Goal: Task Accomplishment & Management: Manage account settings

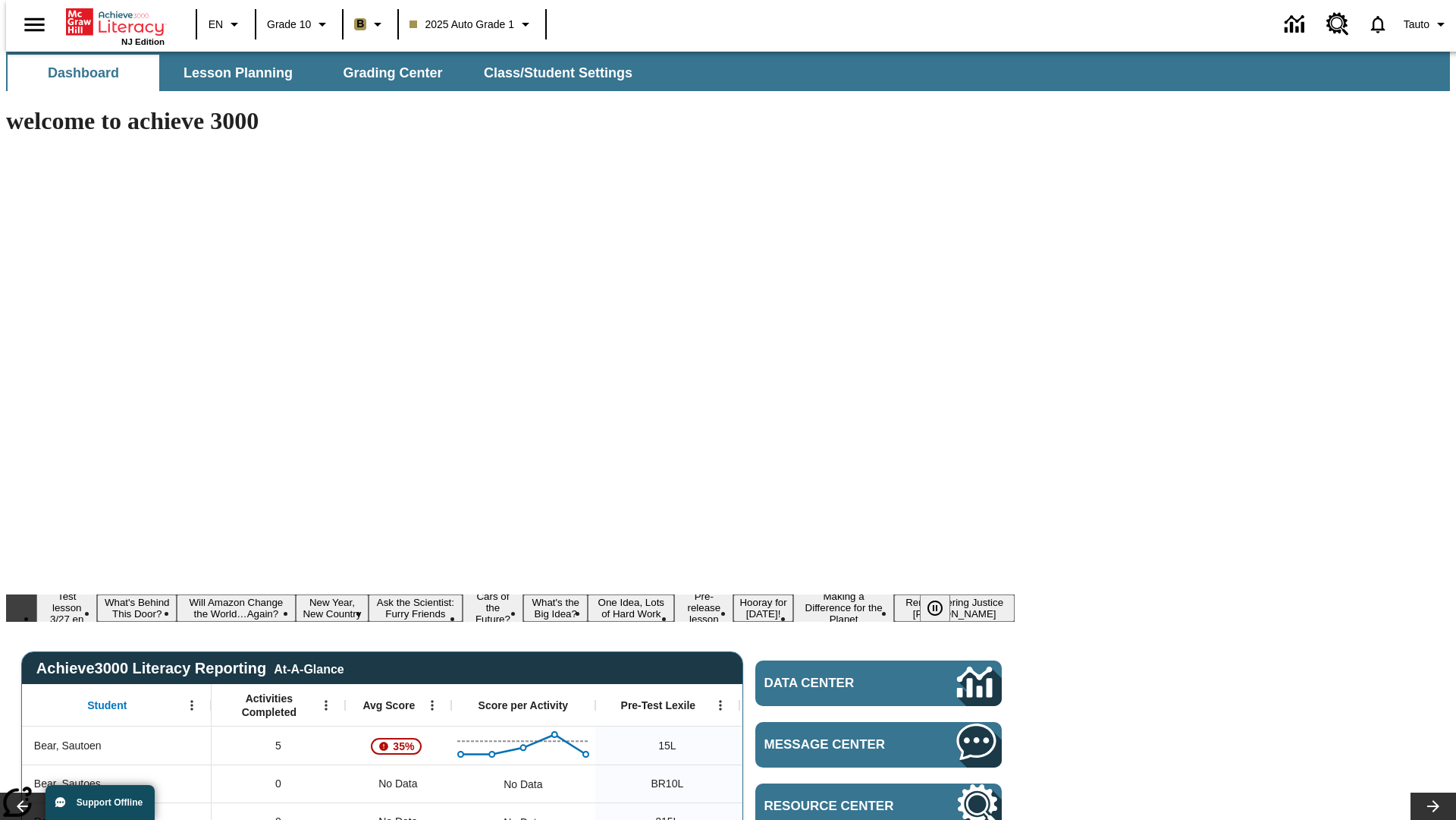
click at [1238, 134] on body "Skip to main content NJ Edition EN Grade 10 B 2025 Auto Grade 1 Tauto Dashboard…" at bounding box center [728, 825] width 1444 height 1547
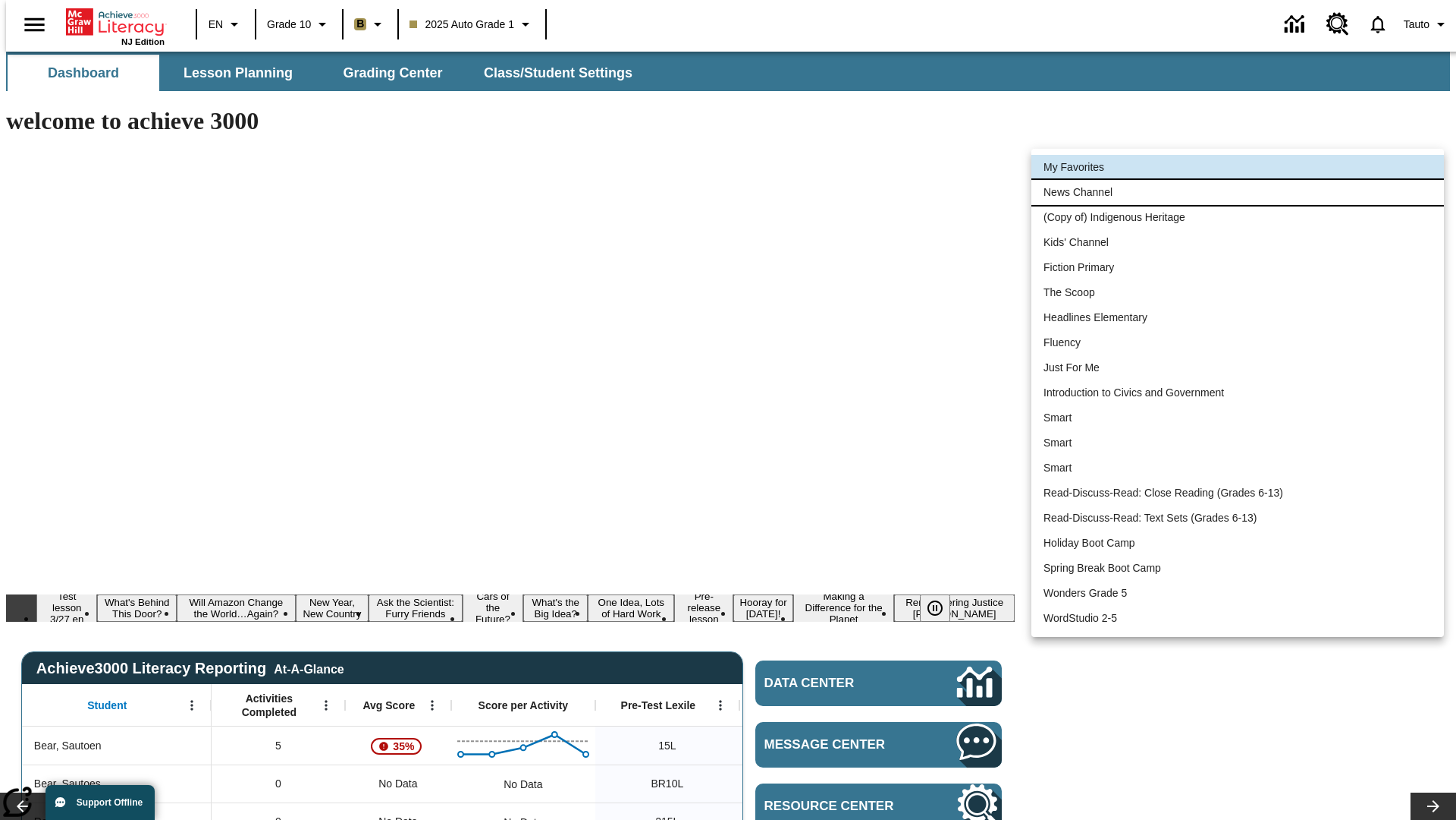
click at [1237, 192] on li "News Channel" at bounding box center [1237, 191] width 412 height 25
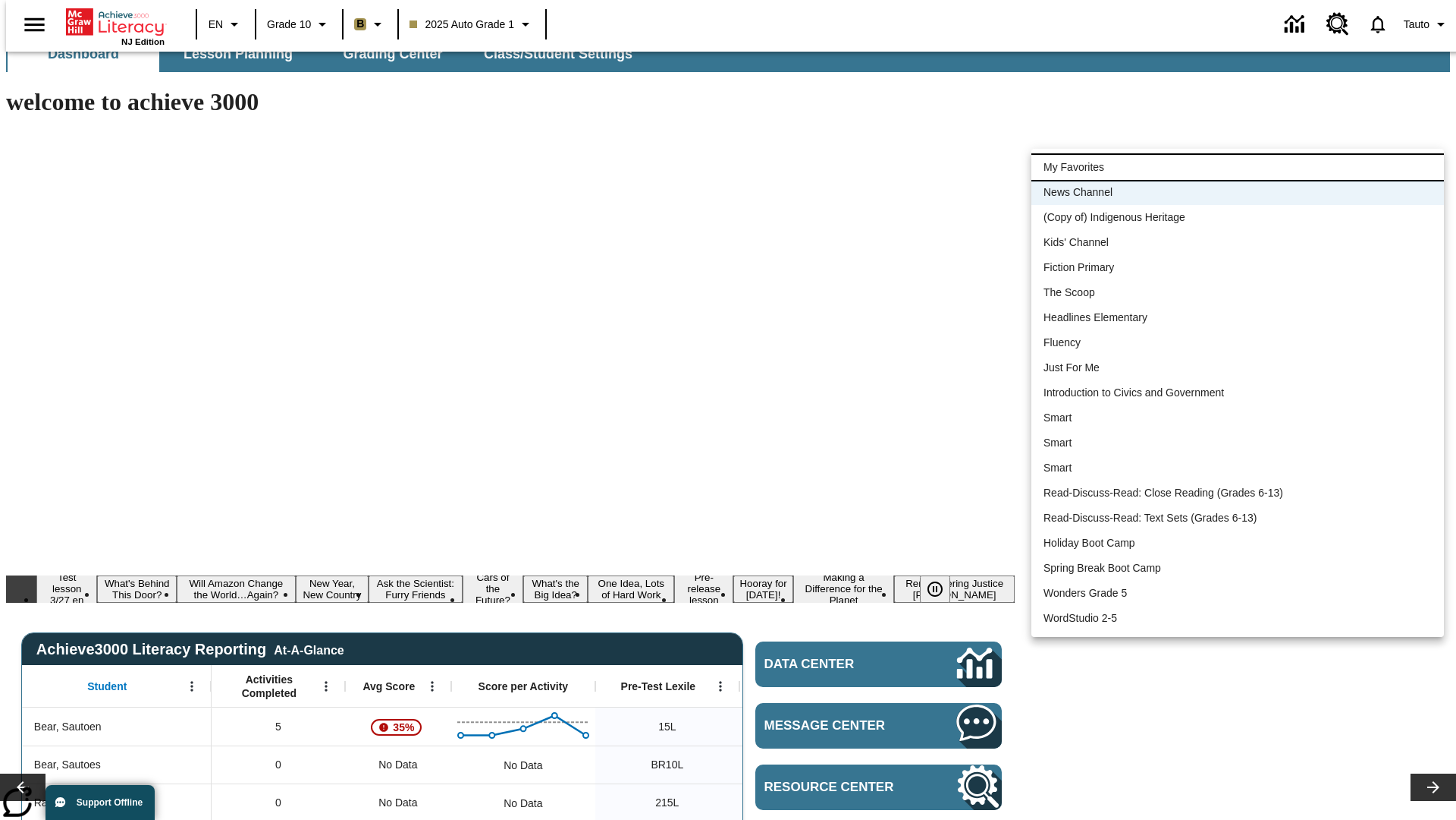
click at [1237, 167] on li "My Favorites" at bounding box center [1237, 167] width 412 height 25
type input "-1"
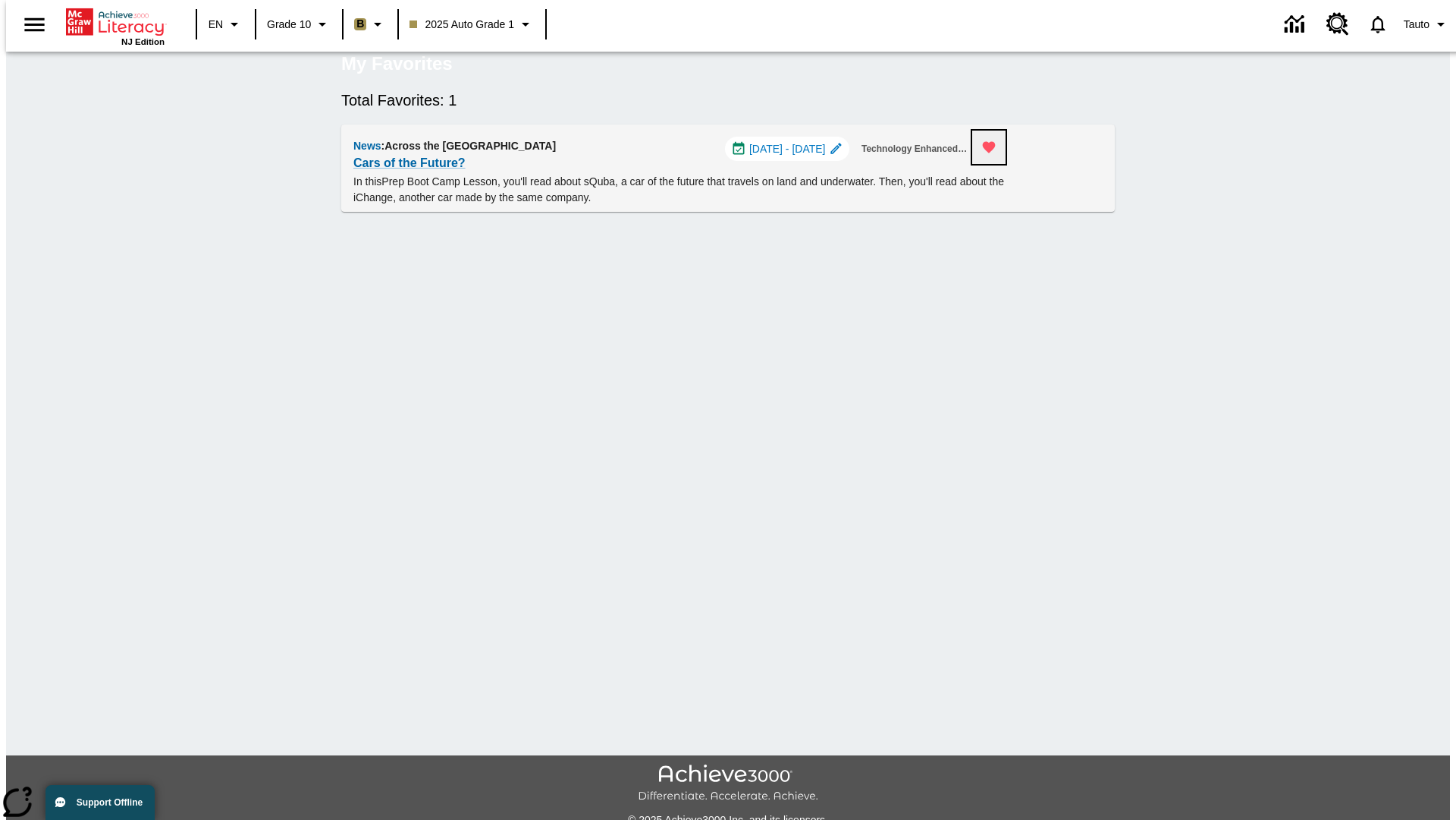
click at [996, 153] on icon "Remove from Favorites" at bounding box center [989, 148] width 13 height 11
